Goal: Task Accomplishment & Management: Use online tool/utility

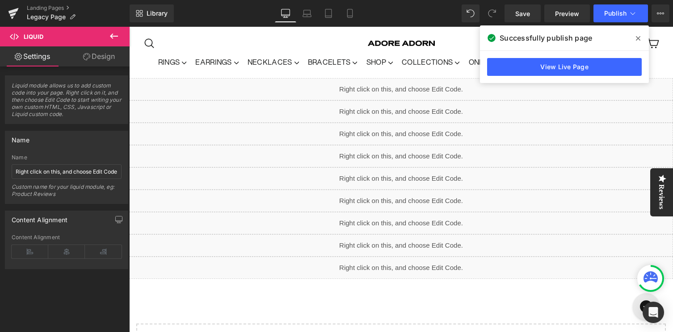
click at [114, 37] on icon at bounding box center [114, 36] width 11 height 11
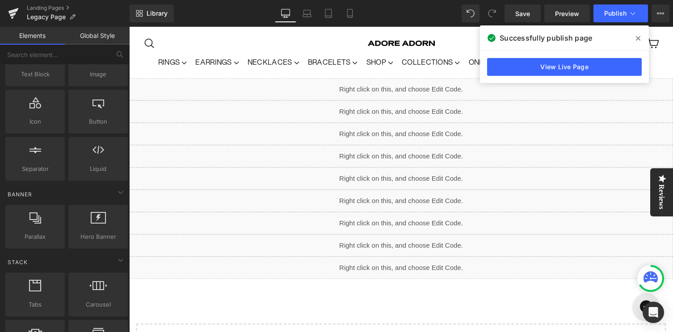
scroll to position [98, 0]
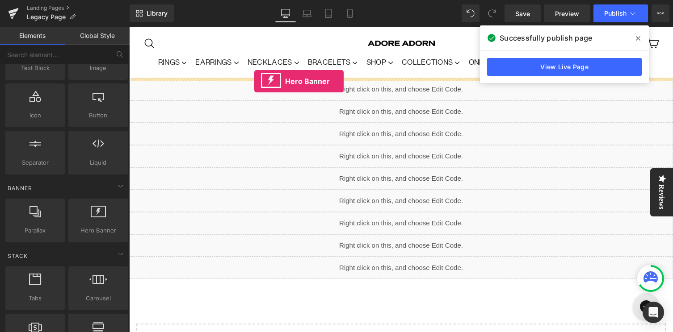
drag, startPoint x: 224, startPoint y: 236, endPoint x: 254, endPoint y: 81, distance: 157.6
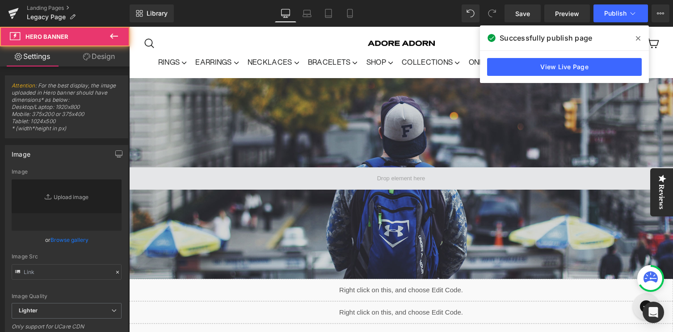
type input "[URL][DOMAIN_NAME]"
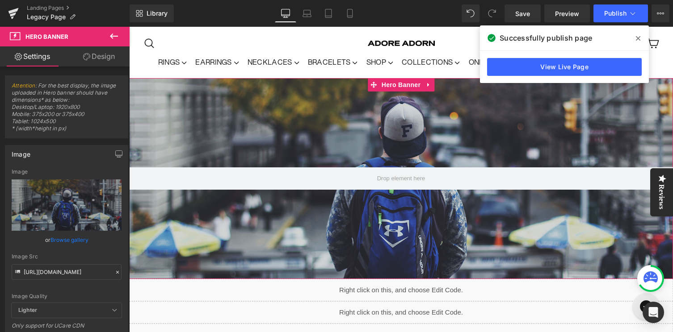
click at [114, 271] on icon at bounding box center [117, 272] width 6 height 6
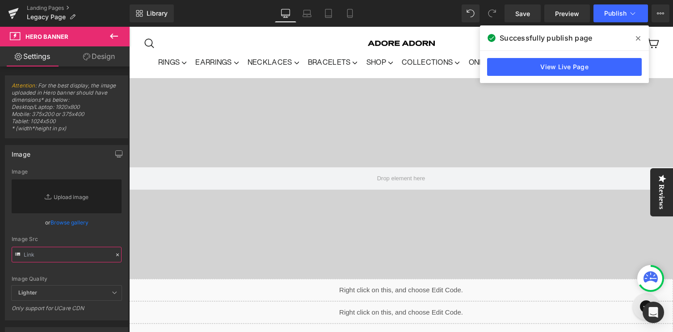
click at [70, 256] on input "text" at bounding box center [67, 255] width 110 height 16
paste input "[URL][DOMAIN_NAME]"
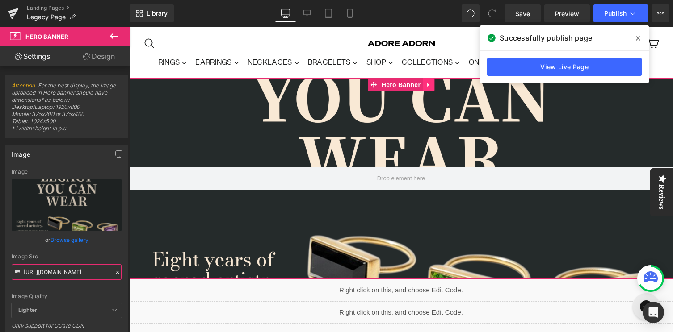
type input "[URL][DOMAIN_NAME]"
click at [428, 87] on icon at bounding box center [428, 84] width 6 height 7
click at [428, 83] on icon at bounding box center [428, 84] width 6 height 7
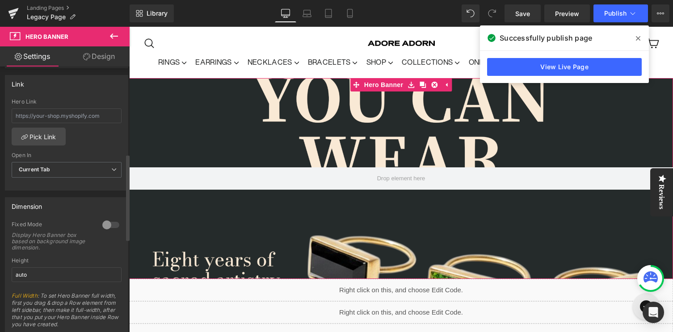
scroll to position [294, 0]
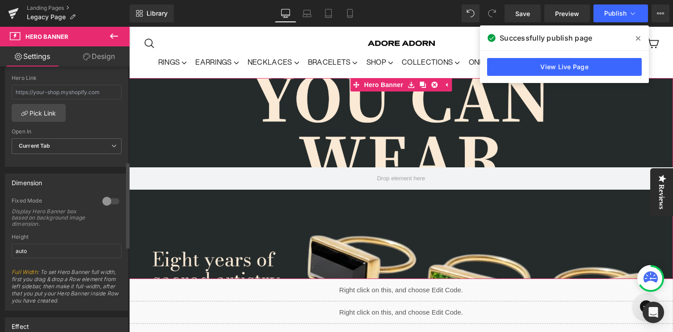
click at [109, 198] on div at bounding box center [110, 201] width 21 height 14
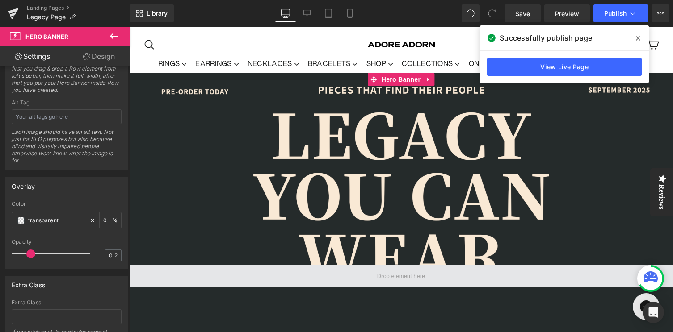
scroll to position [0, 0]
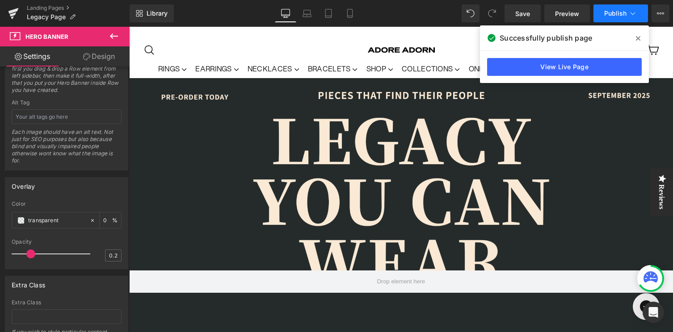
click at [607, 13] on span "Publish" at bounding box center [615, 13] width 22 height 7
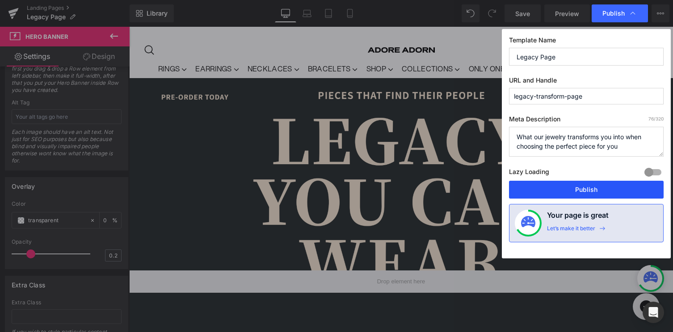
click at [582, 186] on button "Publish" at bounding box center [586, 190] width 155 height 18
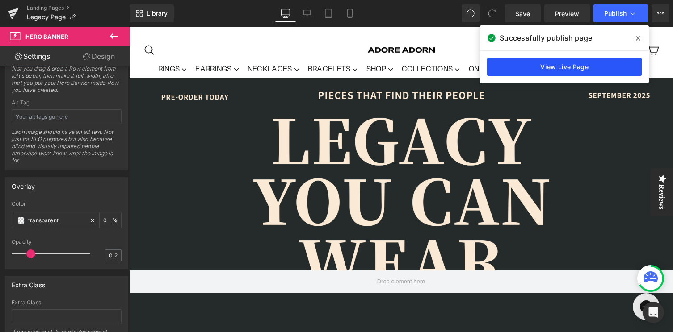
click at [582, 59] on link "View Live Page" at bounding box center [564, 67] width 155 height 18
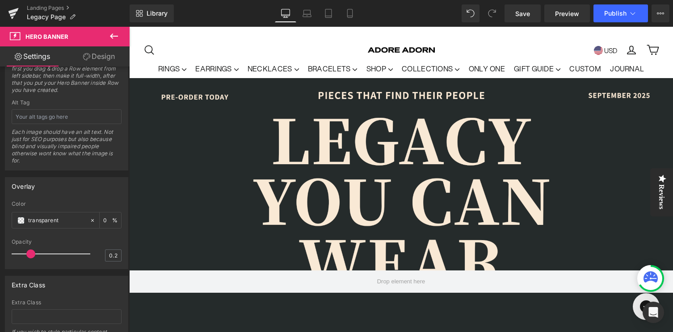
click at [114, 38] on icon at bounding box center [114, 36] width 11 height 11
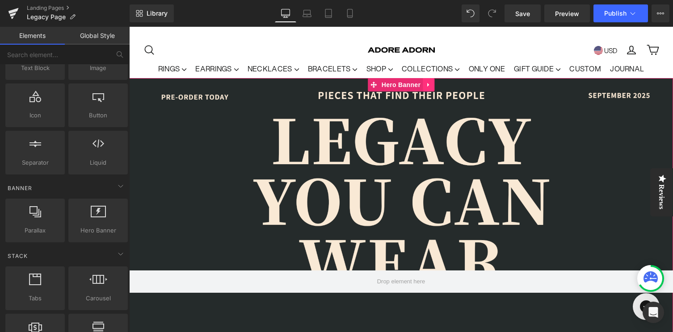
click at [430, 83] on icon at bounding box center [428, 84] width 6 height 7
click at [433, 84] on icon at bounding box center [434, 85] width 6 height 6
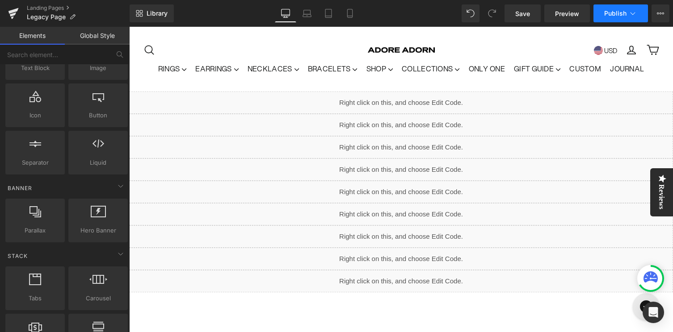
click at [618, 13] on span "Publish" at bounding box center [615, 13] width 22 height 7
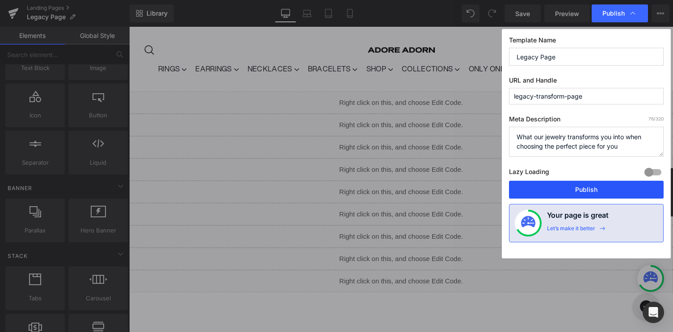
click at [583, 194] on button "Publish" at bounding box center [586, 190] width 155 height 18
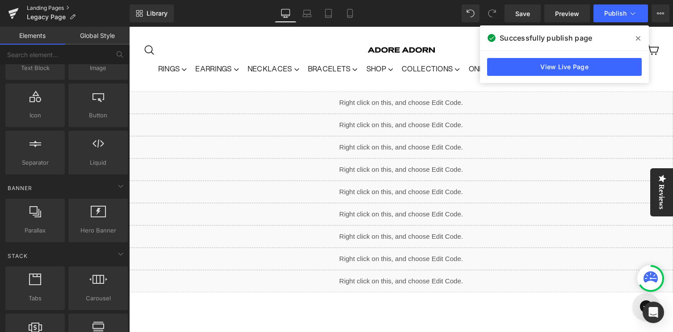
click at [50, 8] on link "Landing Pages" at bounding box center [78, 7] width 103 height 7
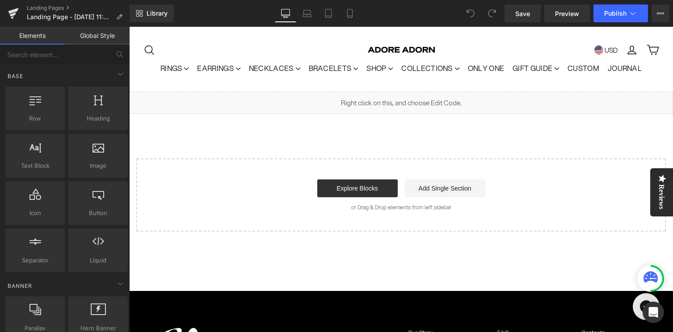
click at [411, 100] on div "Liquid" at bounding box center [401, 103] width 544 height 22
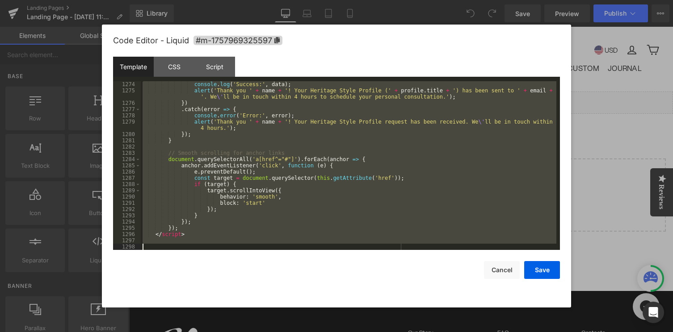
scroll to position [8457, 0]
drag, startPoint x: 146, startPoint y: 88, endPoint x: 179, endPoint y: 325, distance: 239.0
click at [179, 325] on body "You are previewing how the will restyle your page. You can not edit Elements in…" at bounding box center [336, 166] width 673 height 332
click at [494, 269] on button "Cancel" at bounding box center [502, 270] width 36 height 18
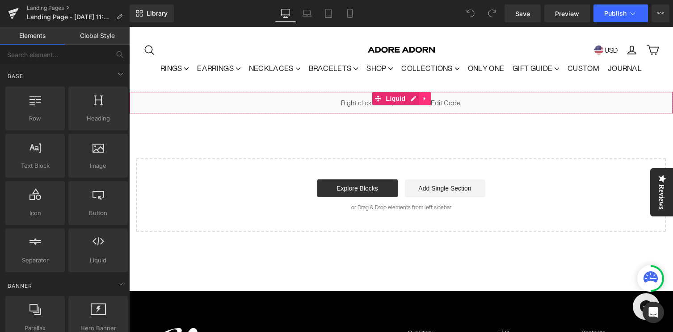
click at [426, 98] on icon at bounding box center [425, 98] width 6 height 7
click at [432, 98] on icon at bounding box center [431, 99] width 6 height 6
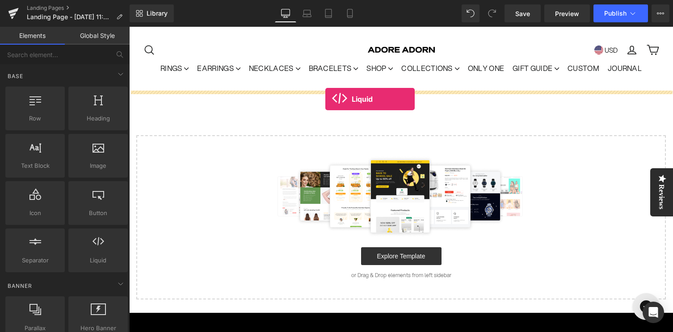
drag, startPoint x: 232, startPoint y: 285, endPoint x: 324, endPoint y: 97, distance: 209.0
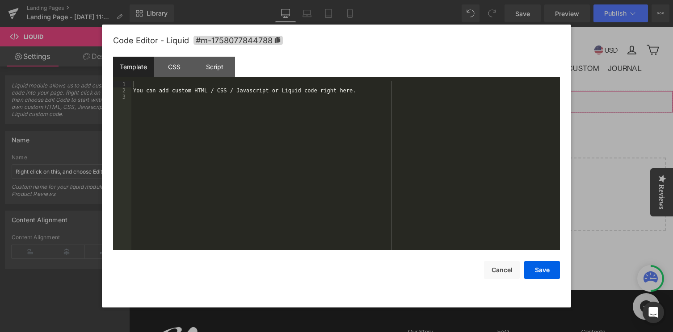
click at [411, 97] on icon at bounding box center [413, 98] width 6 height 7
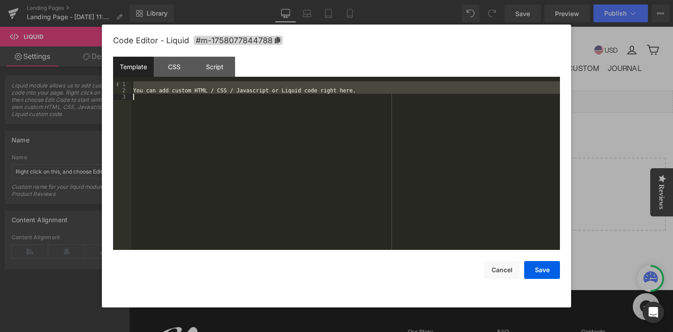
drag, startPoint x: 142, startPoint y: 83, endPoint x: 147, endPoint y: 170, distance: 87.3
click at [147, 170] on div "You can add custom HTML / CSS / Javascript or Liquid code right here." at bounding box center [345, 171] width 428 height 181
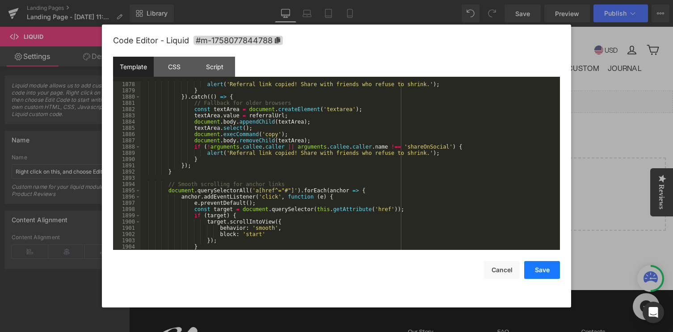
click at [538, 271] on button "Save" at bounding box center [542, 270] width 36 height 18
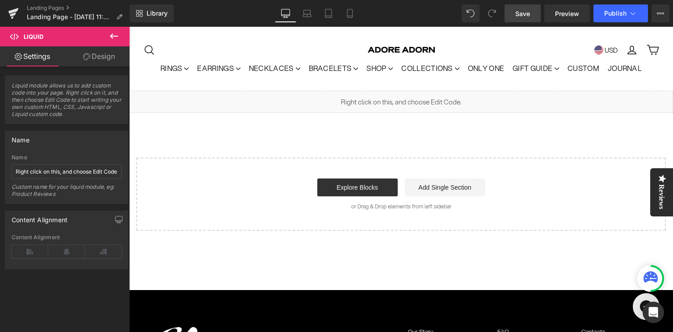
click at [521, 12] on span "Save" at bounding box center [522, 13] width 15 height 9
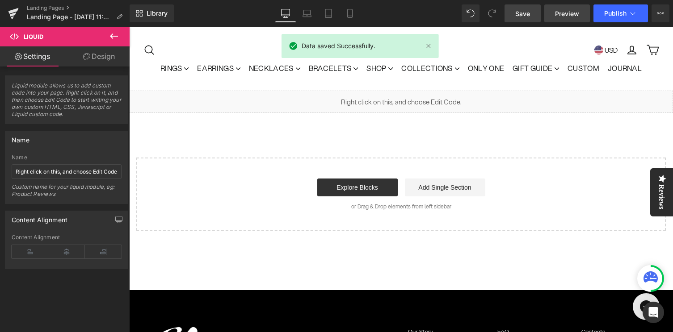
click at [563, 12] on span "Preview" at bounding box center [567, 13] width 24 height 9
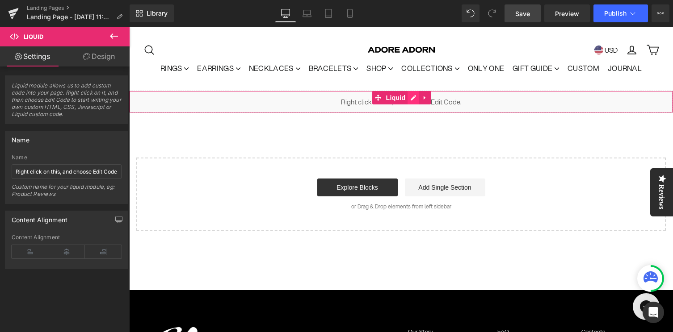
click at [412, 98] on div "Liquid" at bounding box center [401, 102] width 544 height 22
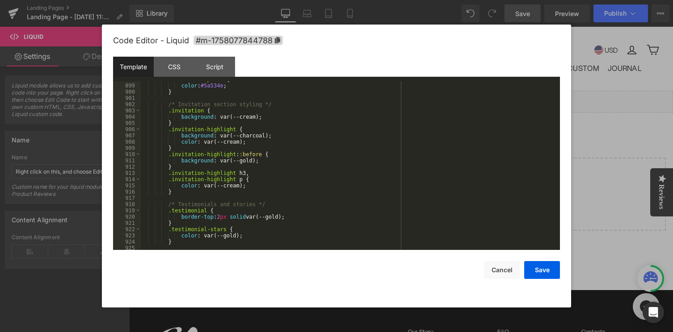
scroll to position [5628, 0]
